Goal: Navigation & Orientation: Understand site structure

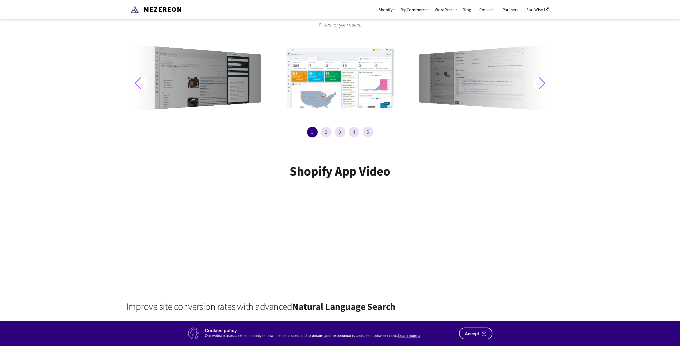
scroll to position [228, 0]
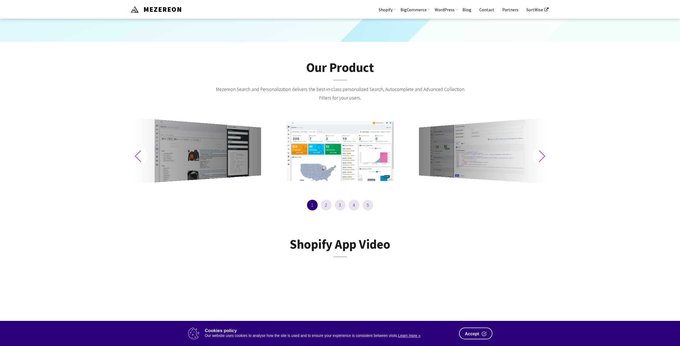
click at [362, 158] on div at bounding box center [340, 151] width 141 height 60
click at [538, 153] on div "Next slide" at bounding box center [542, 155] width 19 height 17
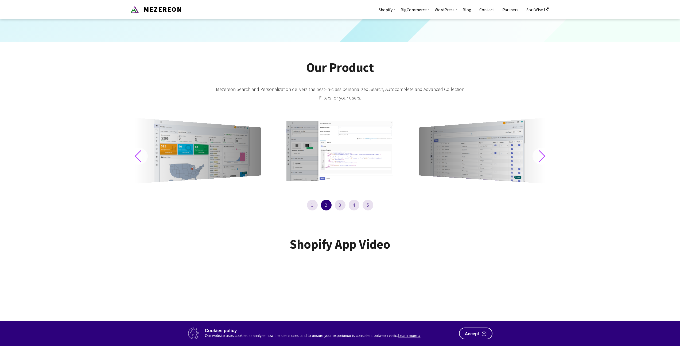
click at [351, 153] on div at bounding box center [340, 151] width 141 height 60
click at [539, 154] on div "Next slide" at bounding box center [542, 155] width 19 height 17
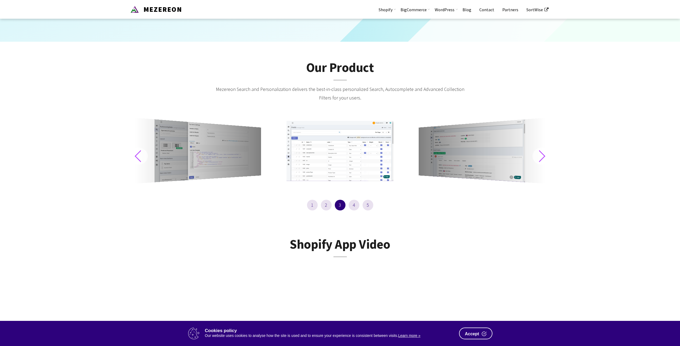
click at [534, 156] on div "Next slide" at bounding box center [542, 155] width 19 height 17
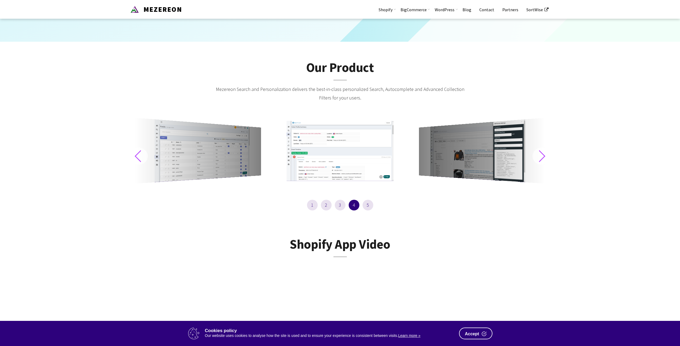
click at [534, 156] on div "Next slide" at bounding box center [542, 155] width 19 height 17
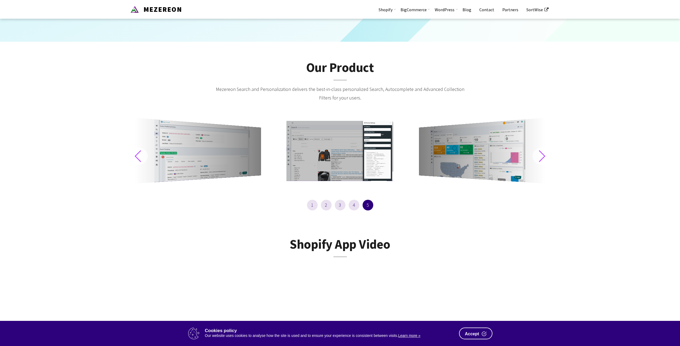
click at [534, 156] on div "Next slide" at bounding box center [542, 155] width 19 height 17
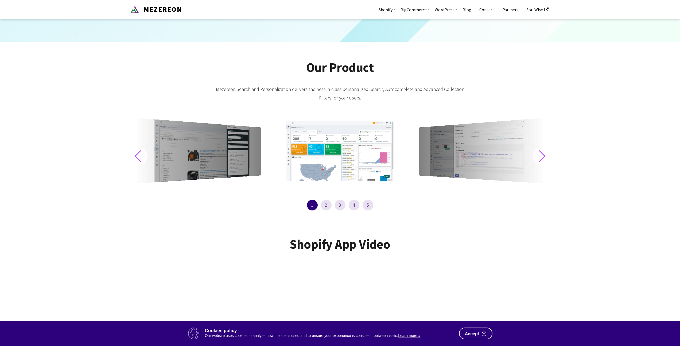
click at [534, 156] on div "Next slide" at bounding box center [542, 155] width 19 height 17
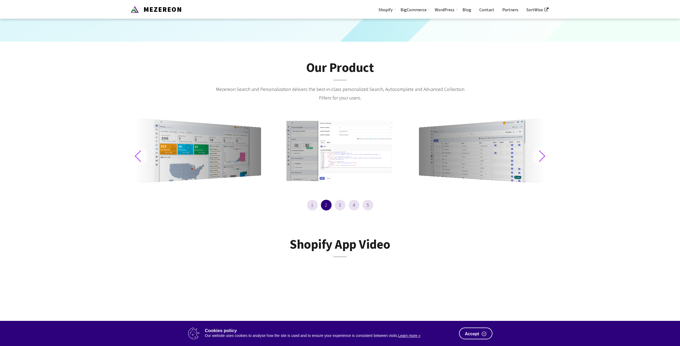
click at [534, 156] on div "Next slide" at bounding box center [542, 155] width 19 height 17
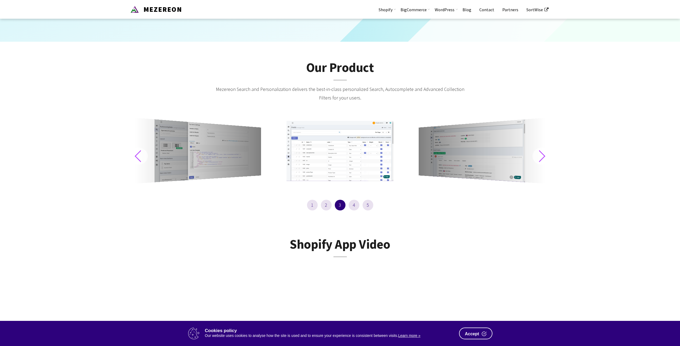
click at [534, 156] on div "Next slide" at bounding box center [542, 155] width 19 height 17
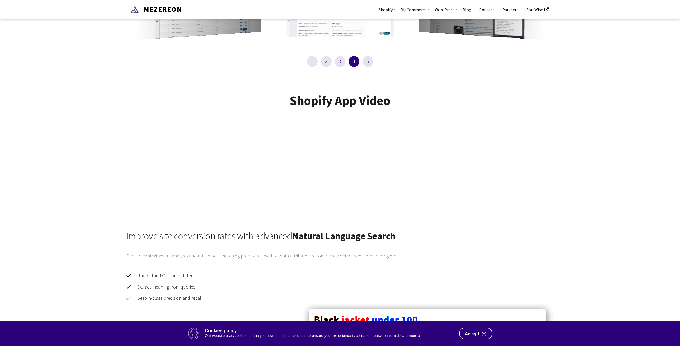
scroll to position [11, 0]
